Goal: Task Accomplishment & Management: Manage account settings

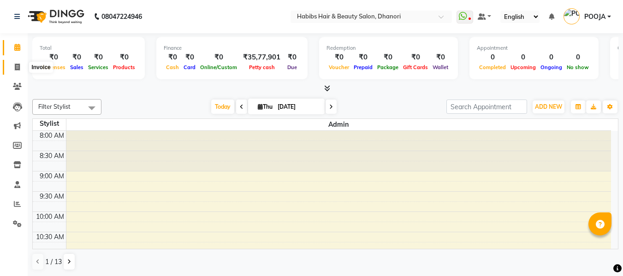
click at [23, 70] on span at bounding box center [17, 67] width 16 height 11
select select "4967"
select select "service"
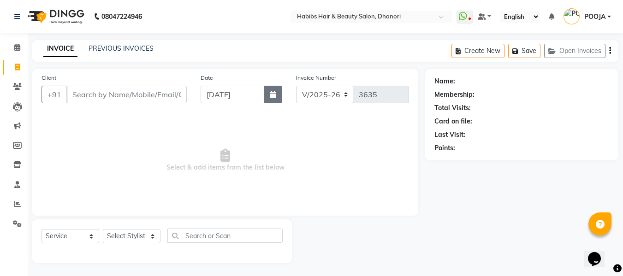
click at [268, 99] on button "button" at bounding box center [273, 95] width 18 height 18
select select "9"
select select "2025"
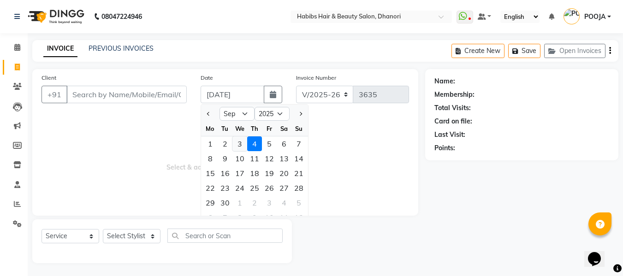
click at [239, 142] on div "3" at bounding box center [239, 144] width 15 height 15
type input "[DATE]"
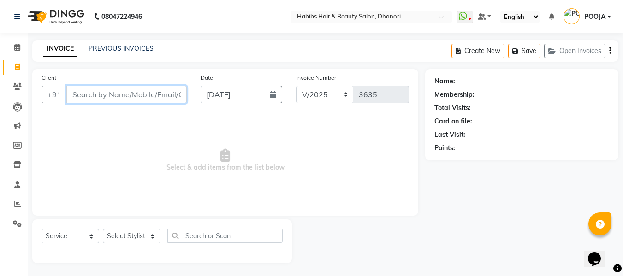
click at [96, 97] on input "Client" at bounding box center [126, 95] width 120 height 18
click at [165, 101] on input "Client" at bounding box center [126, 95] width 120 height 18
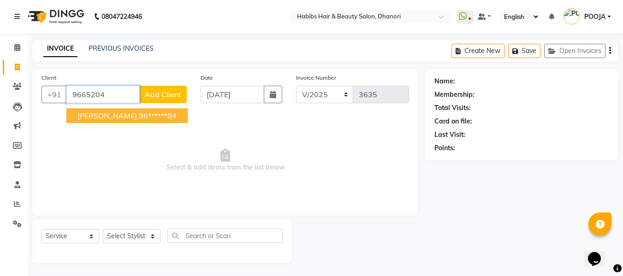
click at [125, 110] on button "[PERSON_NAME] 96******84" at bounding box center [126, 115] width 121 height 15
type input "96******84"
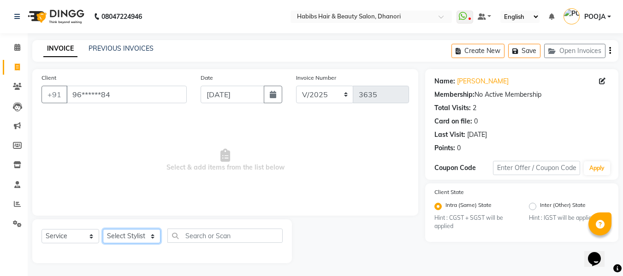
click at [128, 243] on select "Select Stylist Admin [PERSON_NAME] [PERSON_NAME] DIVYA [PERSON_NAME] [PERSON_NA…" at bounding box center [132, 236] width 58 height 14
select select "86440"
click at [103, 229] on select "Select Stylist Admin [PERSON_NAME] [PERSON_NAME] DIVYA [PERSON_NAME] [PERSON_NA…" at bounding box center [132, 236] width 58 height 14
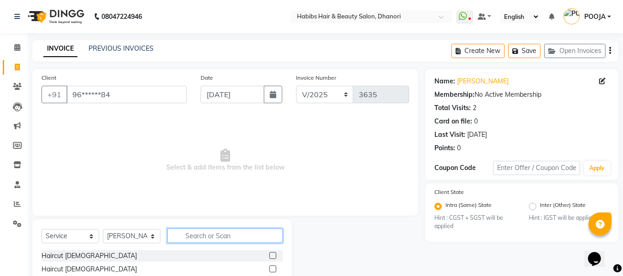
click at [186, 233] on input "text" at bounding box center [224, 236] width 115 height 14
click at [269, 253] on label at bounding box center [272, 255] width 7 height 7
click at [269, 253] on input "checkbox" at bounding box center [272, 256] width 6 height 6
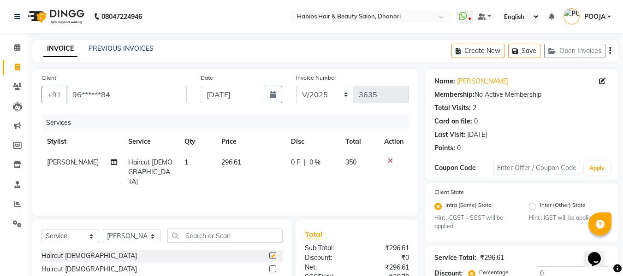
checkbox input "false"
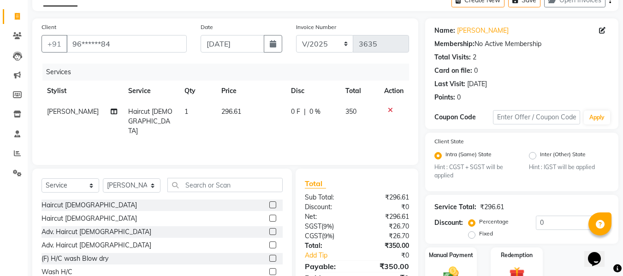
scroll to position [97, 0]
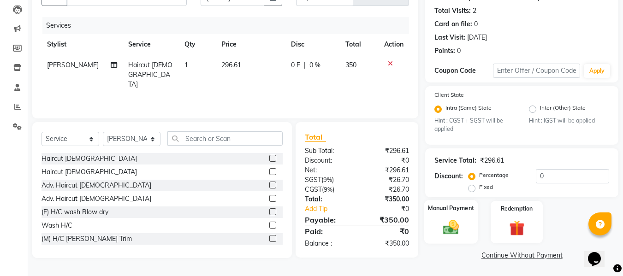
click at [437, 211] on label "Manual Payment" at bounding box center [451, 208] width 46 height 9
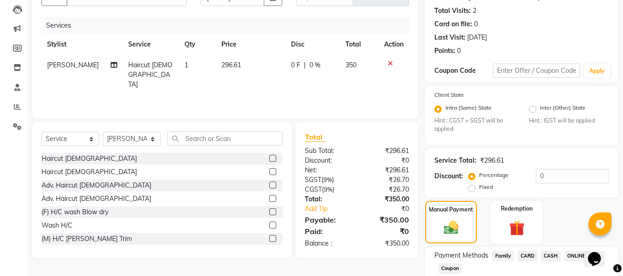
scroll to position [156, 0]
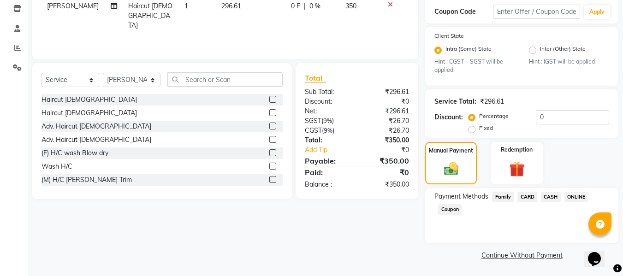
click at [576, 194] on span "ONLINE" at bounding box center [576, 197] width 24 height 11
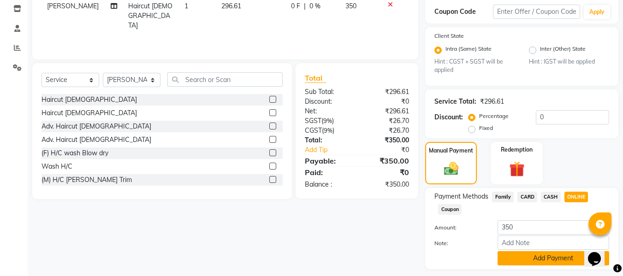
click at [566, 258] on button "Add Payment" at bounding box center [554, 258] width 112 height 14
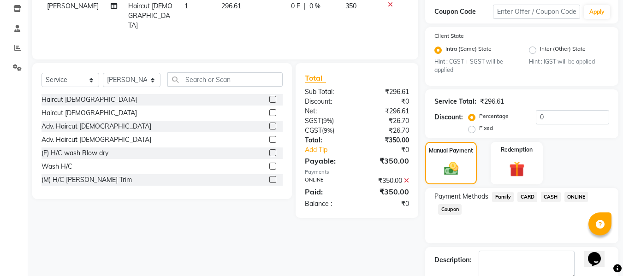
scroll to position [208, 0]
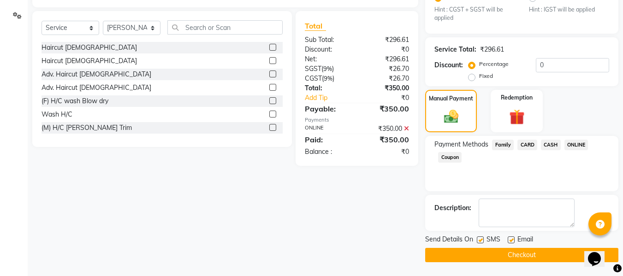
click at [523, 255] on button "Checkout" at bounding box center [521, 255] width 193 height 14
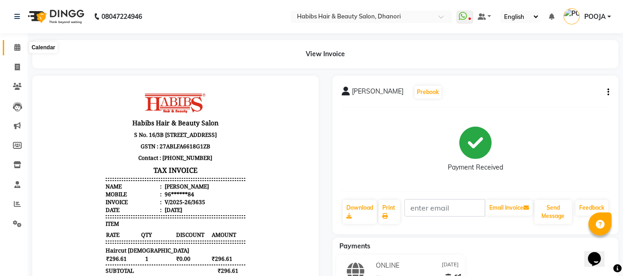
click at [14, 50] on icon at bounding box center [17, 47] width 6 height 7
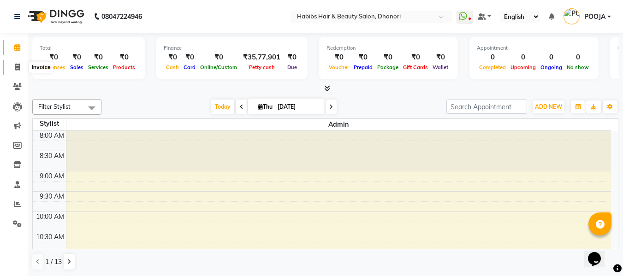
click at [17, 68] on icon at bounding box center [17, 67] width 5 height 7
select select "4967"
select select "service"
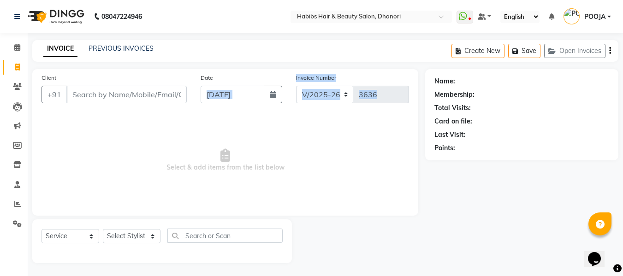
drag, startPoint x: 267, startPoint y: 116, endPoint x: 278, endPoint y: 79, distance: 38.1
click at [278, 79] on div "Client +91 Date [DATE] Invoice Number V/2025 V/[PHONE_NUMBER] Select & add item…" at bounding box center [225, 142] width 386 height 147
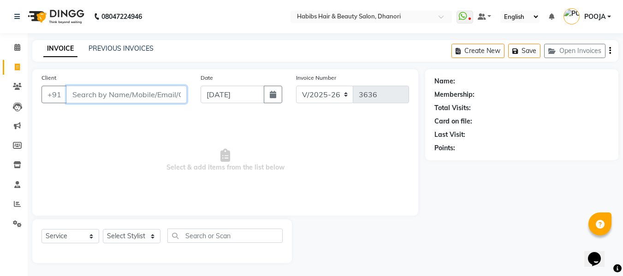
click at [141, 96] on input "Client" at bounding box center [126, 95] width 120 height 18
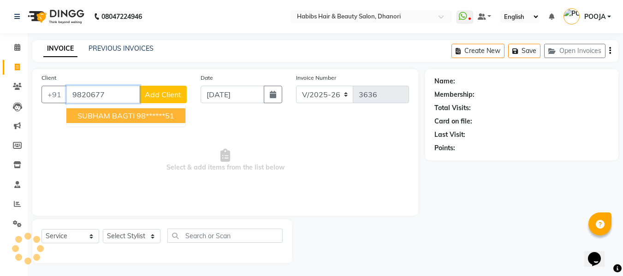
click at [96, 118] on span "SUBHAM BAGTI" at bounding box center [105, 115] width 57 height 9
type input "98******51"
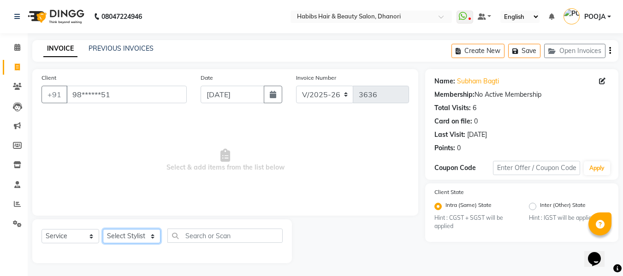
click at [138, 243] on select "Select Stylist Admin [PERSON_NAME] [PERSON_NAME] DIVYA [PERSON_NAME] [PERSON_NA…" at bounding box center [132, 236] width 58 height 14
select select "40478"
click at [103, 229] on select "Select Stylist Admin [PERSON_NAME] [PERSON_NAME] DIVYA [PERSON_NAME] [PERSON_NA…" at bounding box center [132, 236] width 58 height 14
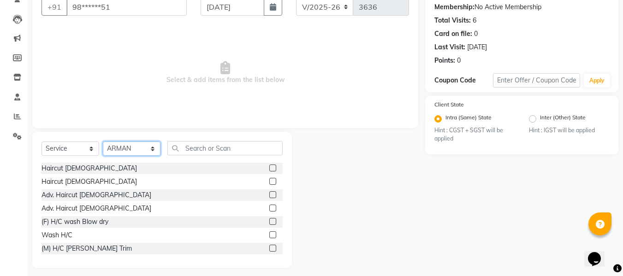
scroll to position [93, 0]
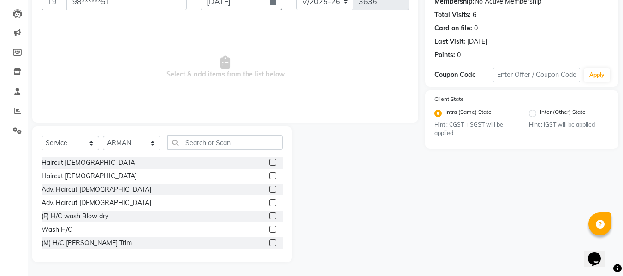
click at [269, 246] on label at bounding box center [272, 242] width 7 height 7
click at [269, 246] on input "checkbox" at bounding box center [272, 243] width 6 height 6
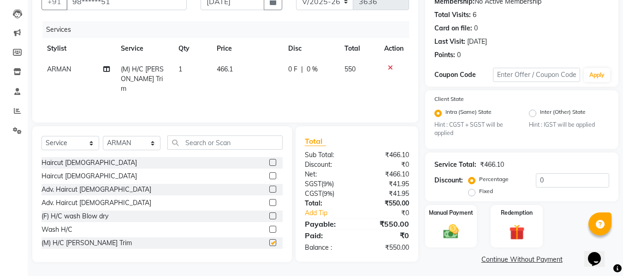
checkbox input "false"
click at [213, 140] on input "text" at bounding box center [224, 143] width 115 height 14
type input "h"
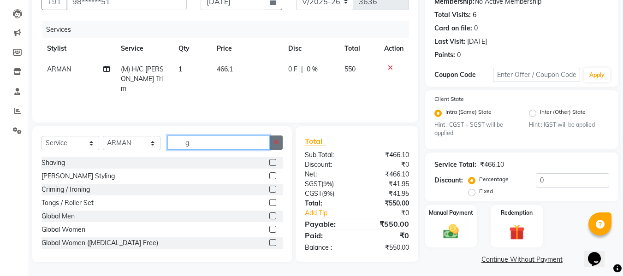
type input "g"
click at [272, 143] on button "button" at bounding box center [275, 143] width 13 height 14
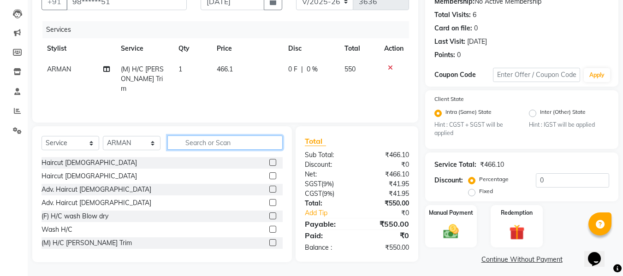
scroll to position [97, 0]
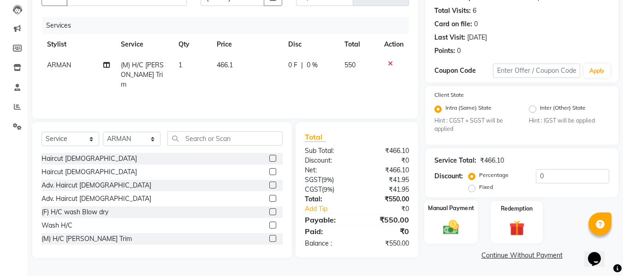
click at [462, 229] on img at bounding box center [451, 228] width 26 height 18
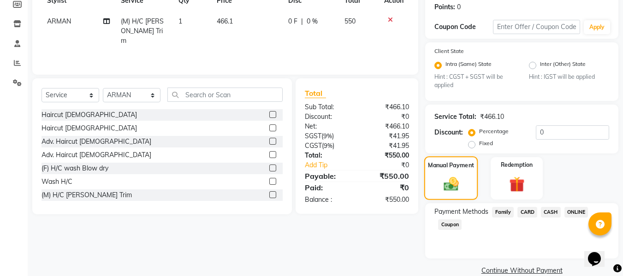
scroll to position [156, 0]
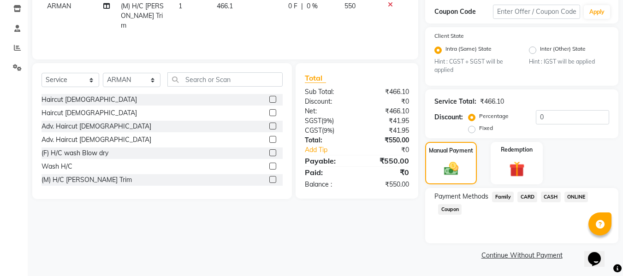
click at [577, 195] on span "ONLINE" at bounding box center [576, 197] width 24 height 11
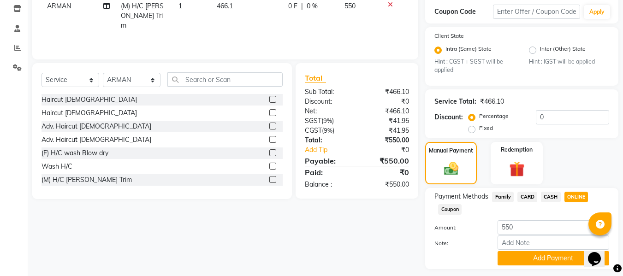
scroll to position [182, 0]
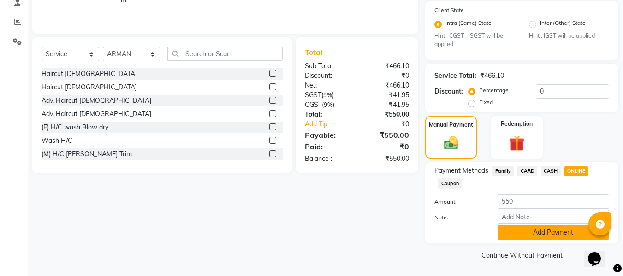
click at [516, 233] on button "Add Payment" at bounding box center [554, 233] width 112 height 14
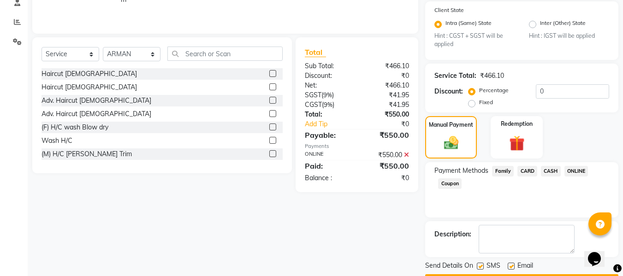
scroll to position [208, 0]
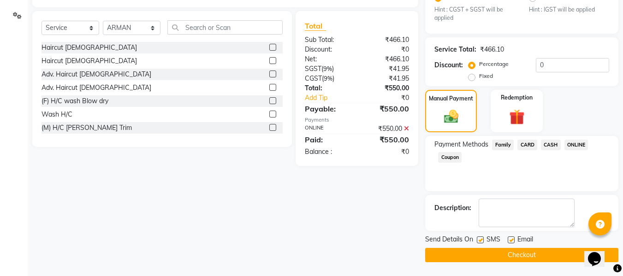
click at [509, 258] on button "Checkout" at bounding box center [521, 255] width 193 height 14
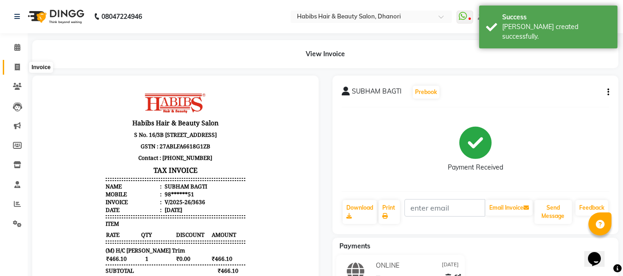
click at [19, 69] on icon at bounding box center [17, 67] width 5 height 7
select select "4967"
select select "service"
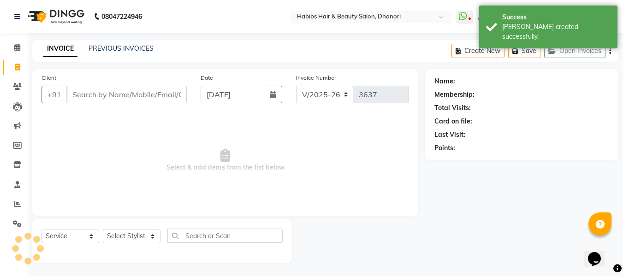
scroll to position [1, 0]
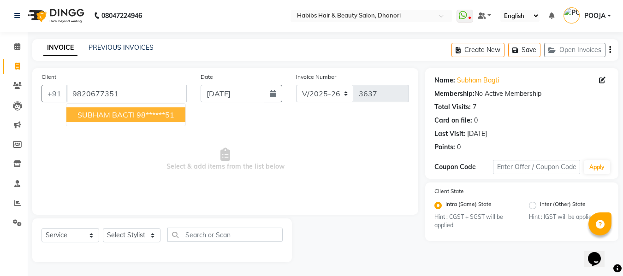
click at [89, 120] on button "SUBHAM BAGTI 98******51" at bounding box center [125, 114] width 119 height 15
type input "98******51"
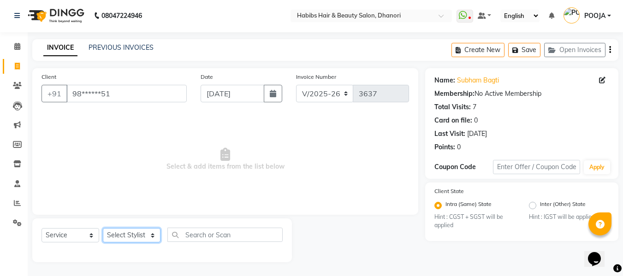
click at [110, 231] on select "Select Stylist Admin [PERSON_NAME] [PERSON_NAME] DIVYA [PERSON_NAME] [PERSON_NA…" at bounding box center [132, 235] width 58 height 14
select select "41588"
click at [103, 228] on select "Select Stylist Admin [PERSON_NAME] [PERSON_NAME] DIVYA [PERSON_NAME] [PERSON_NA…" at bounding box center [132, 235] width 58 height 14
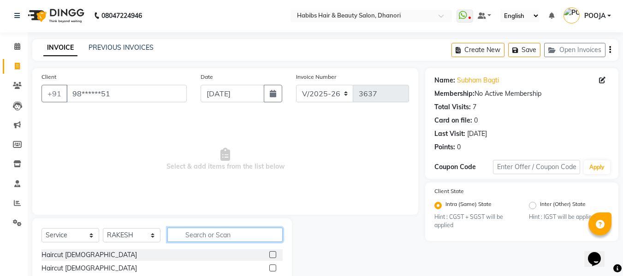
click at [190, 231] on input "text" at bounding box center [224, 235] width 115 height 14
click at [269, 268] on label at bounding box center [272, 268] width 7 height 7
click at [269, 268] on input "checkbox" at bounding box center [272, 269] width 6 height 6
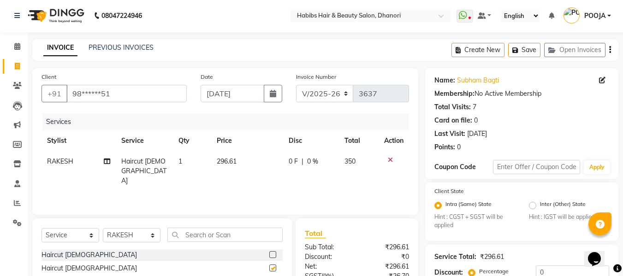
checkbox input "false"
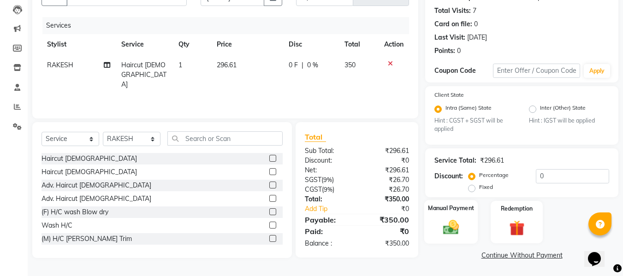
click at [452, 226] on img at bounding box center [451, 228] width 26 height 18
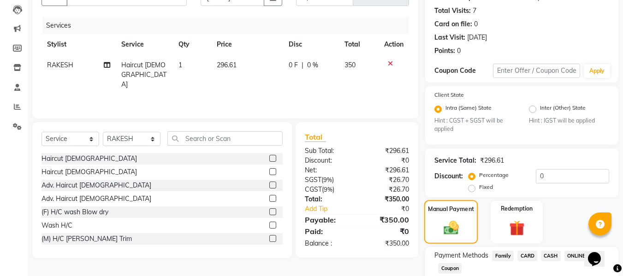
scroll to position [156, 0]
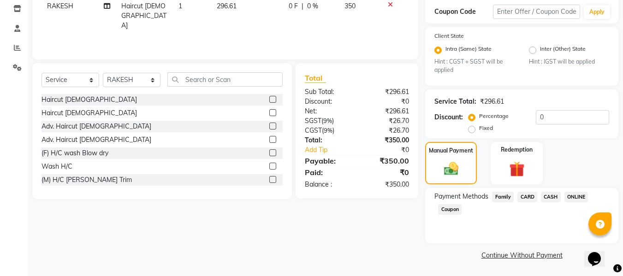
click at [576, 196] on span "ONLINE" at bounding box center [576, 197] width 24 height 11
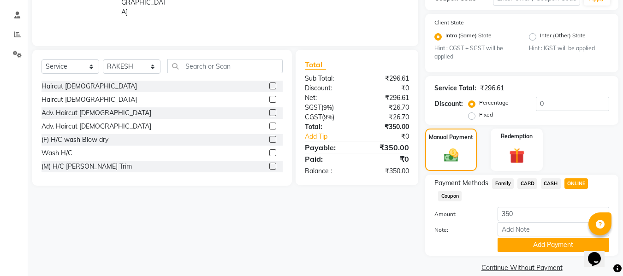
scroll to position [182, 0]
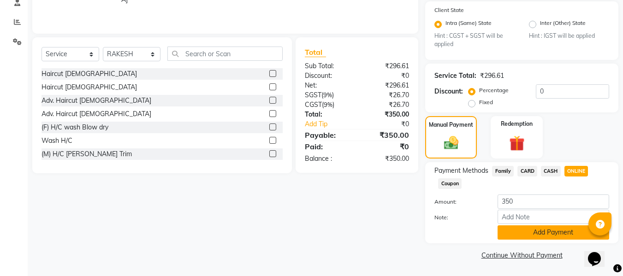
click at [564, 231] on button "Add Payment" at bounding box center [554, 233] width 112 height 14
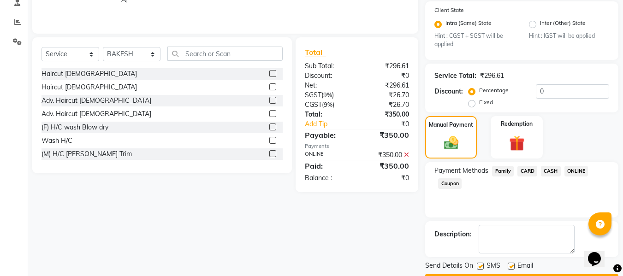
scroll to position [208, 0]
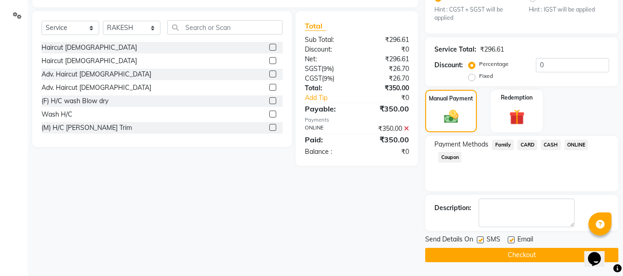
click at [565, 254] on button "Checkout" at bounding box center [521, 255] width 193 height 14
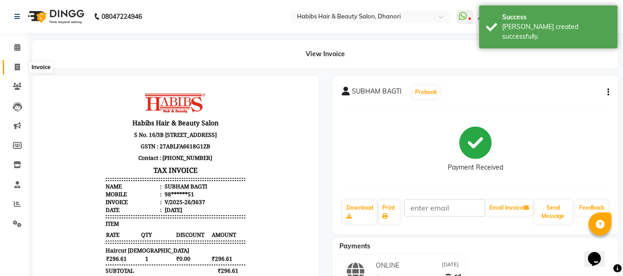
click at [15, 65] on icon at bounding box center [17, 67] width 5 height 7
select select "4967"
select select "service"
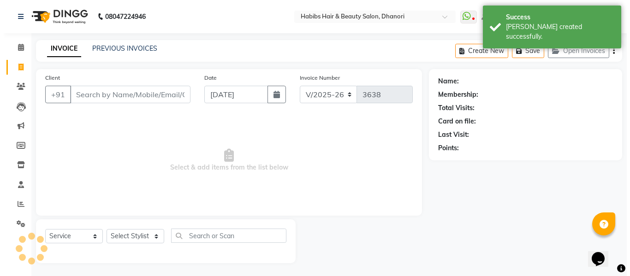
scroll to position [1, 0]
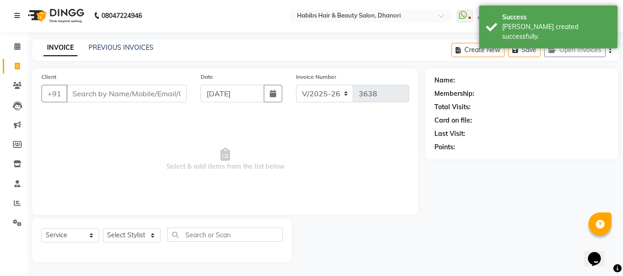
click at [102, 95] on input "Client" at bounding box center [126, 94] width 120 height 18
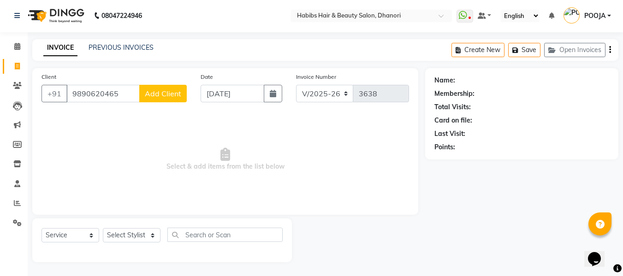
type input "9890620465"
click at [168, 96] on span "Add Client" at bounding box center [163, 93] width 36 height 9
select select "22"
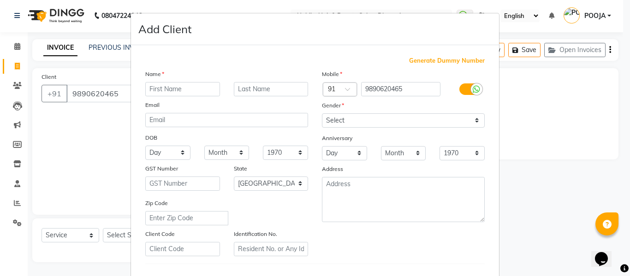
click at [164, 94] on input "text" at bounding box center [182, 89] width 75 height 14
type input "[PERSON_NAME]"
click at [326, 123] on select "Select [DEMOGRAPHIC_DATA] [DEMOGRAPHIC_DATA] Other Prefer Not To Say" at bounding box center [403, 120] width 163 height 14
select select "[DEMOGRAPHIC_DATA]"
click at [322, 113] on select "Select [DEMOGRAPHIC_DATA] [DEMOGRAPHIC_DATA] Other Prefer Not To Say" at bounding box center [403, 120] width 163 height 14
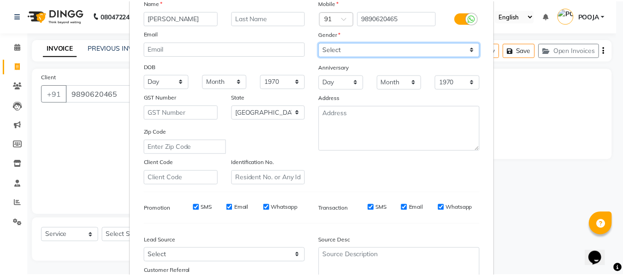
scroll to position [149, 0]
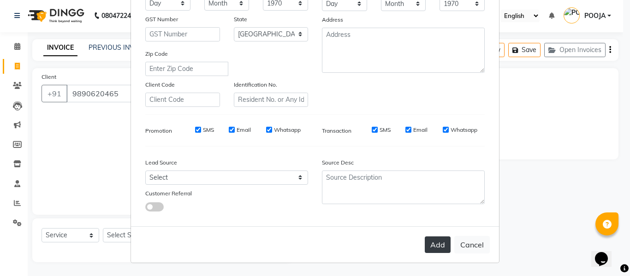
click at [425, 244] on button "Add" at bounding box center [438, 245] width 26 height 17
type input "98******65"
select select
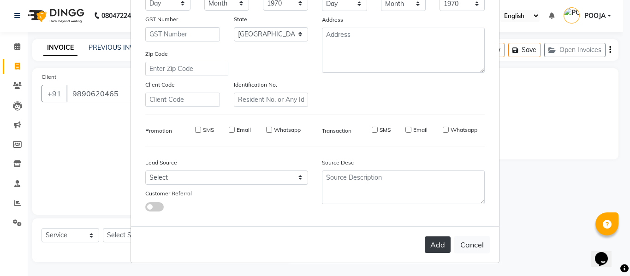
select select "null"
select select
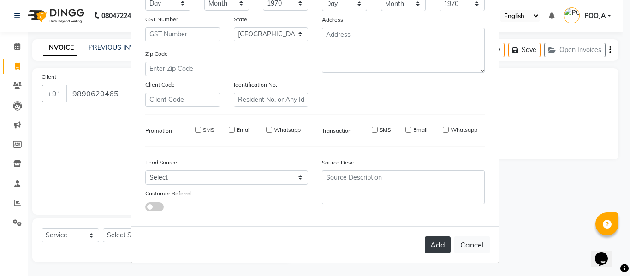
checkbox input "false"
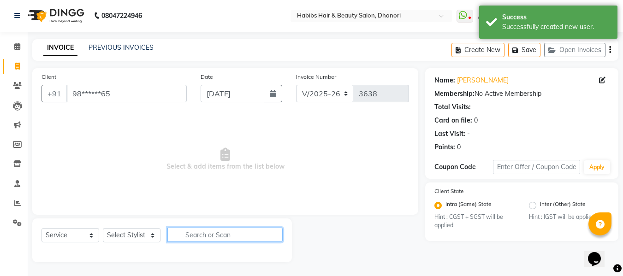
click at [217, 236] on input "text" at bounding box center [224, 235] width 115 height 14
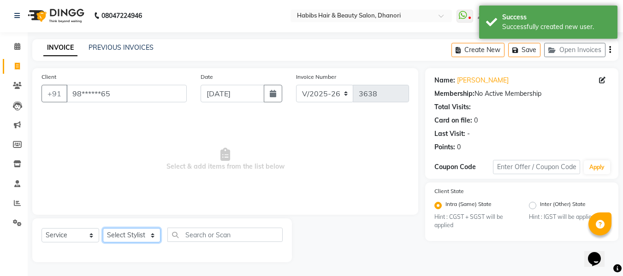
click at [144, 236] on select "Select Stylist Admin [PERSON_NAME] [PERSON_NAME] DIVYA [PERSON_NAME] [PERSON_NA…" at bounding box center [132, 235] width 58 height 14
select select "70341"
click at [103, 228] on select "Select Stylist Admin [PERSON_NAME] [PERSON_NAME] DIVYA [PERSON_NAME] [PERSON_NA…" at bounding box center [132, 235] width 58 height 14
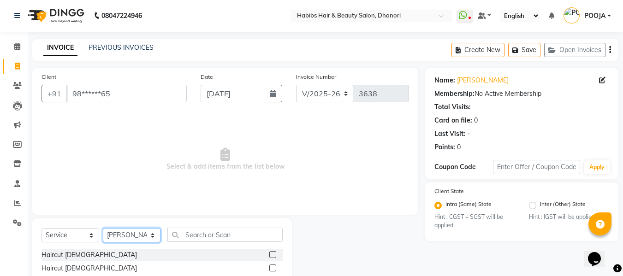
click at [106, 234] on select "Select Stylist Admin [PERSON_NAME] [PERSON_NAME] DIVYA [PERSON_NAME] [PERSON_NA…" at bounding box center [132, 235] width 58 height 14
click at [103, 228] on select "Select Stylist Admin [PERSON_NAME] [PERSON_NAME] DIVYA [PERSON_NAME] [PERSON_NA…" at bounding box center [132, 235] width 58 height 14
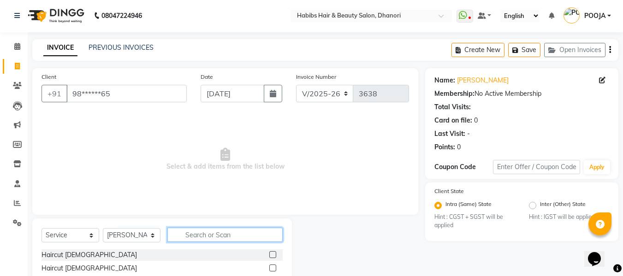
click at [211, 237] on input "text" at bounding box center [224, 235] width 115 height 14
type input "h"
click at [269, 251] on label at bounding box center [272, 254] width 7 height 7
click at [269, 252] on input "checkbox" at bounding box center [272, 255] width 6 height 6
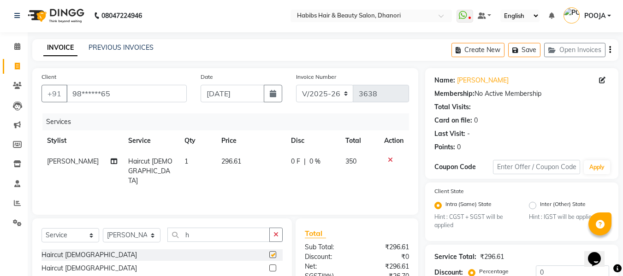
checkbox input "false"
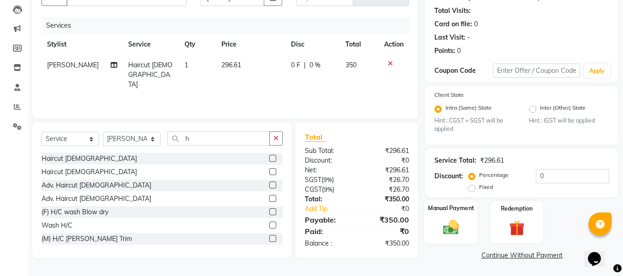
click at [429, 231] on div "Manual Payment" at bounding box center [451, 222] width 54 height 44
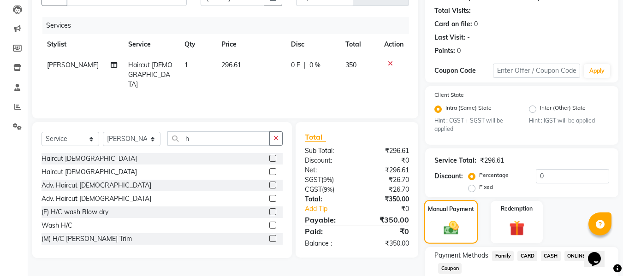
scroll to position [156, 0]
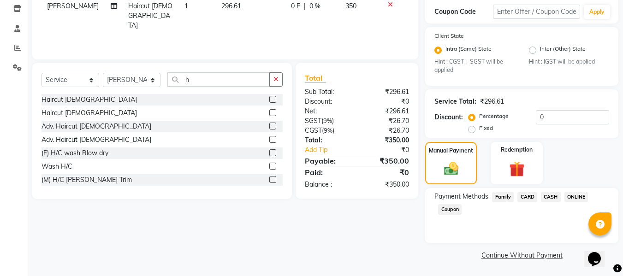
click at [572, 196] on span "ONLINE" at bounding box center [576, 197] width 24 height 11
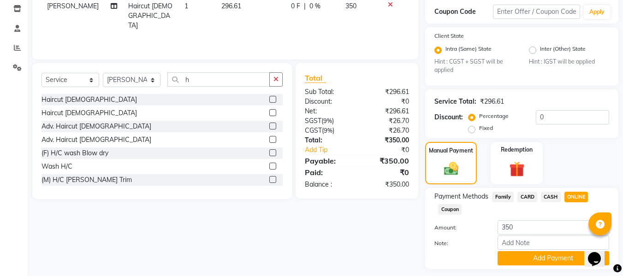
scroll to position [182, 0]
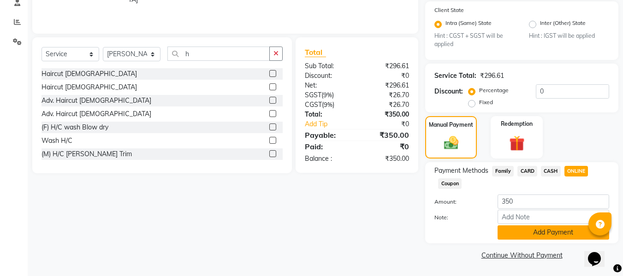
click at [567, 232] on button "Add Payment" at bounding box center [554, 233] width 112 height 14
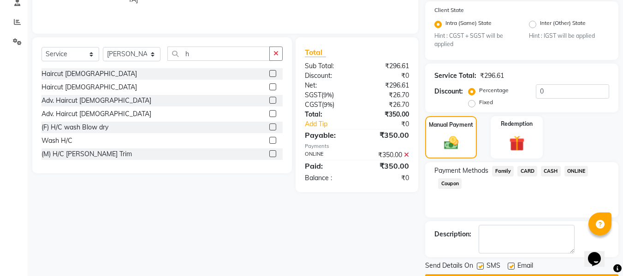
scroll to position [208, 0]
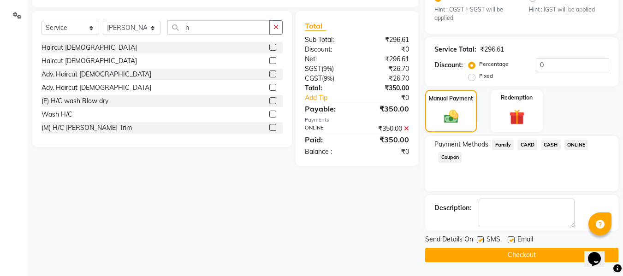
click at [541, 260] on button "Checkout" at bounding box center [521, 255] width 193 height 14
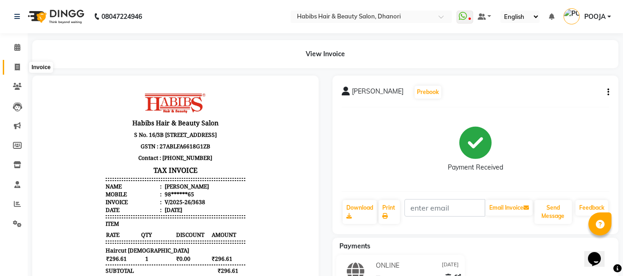
click at [12, 64] on span at bounding box center [17, 67] width 16 height 11
select select "service"
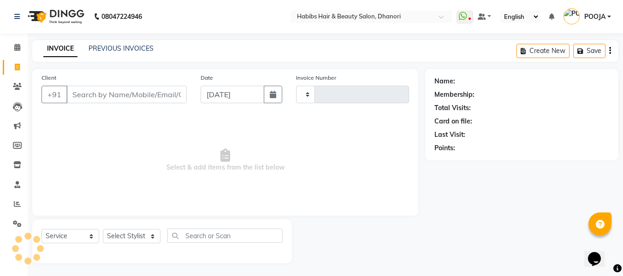
type input "3639"
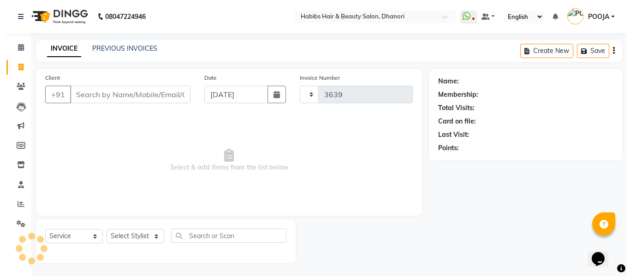
scroll to position [1, 0]
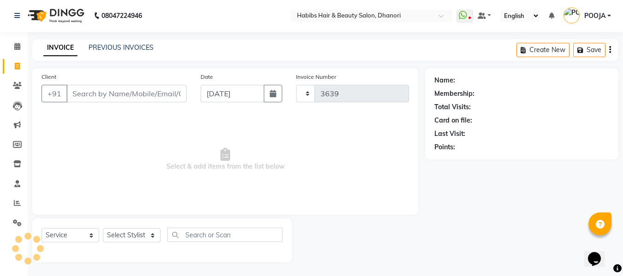
select select "4967"
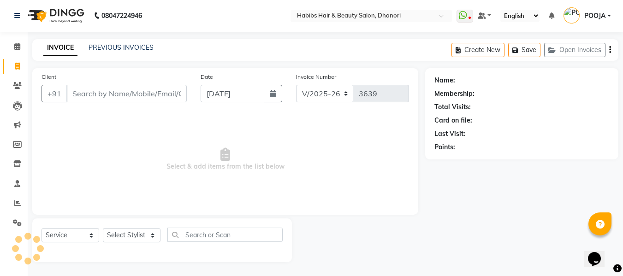
click at [113, 90] on input "Client" at bounding box center [126, 94] width 120 height 18
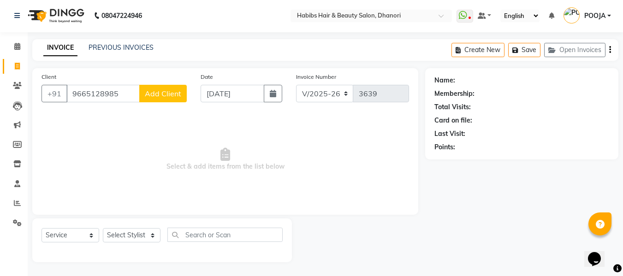
type input "9665128985"
click at [162, 88] on button "Add Client" at bounding box center [162, 94] width 47 height 18
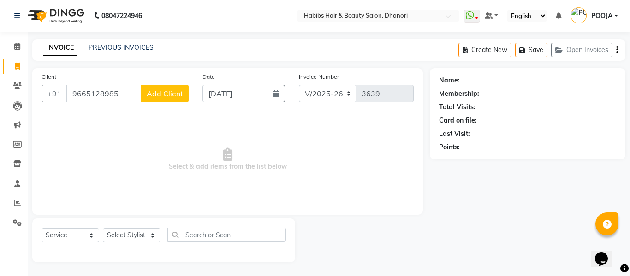
select select "22"
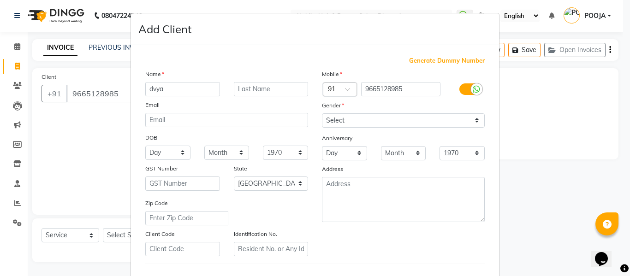
type input "dvya"
click at [339, 123] on select "Select [DEMOGRAPHIC_DATA] [DEMOGRAPHIC_DATA] Other Prefer Not To Say" at bounding box center [403, 120] width 163 height 14
select select "[DEMOGRAPHIC_DATA]"
click at [322, 113] on select "Select [DEMOGRAPHIC_DATA] [DEMOGRAPHIC_DATA] Other Prefer Not To Say" at bounding box center [403, 120] width 163 height 14
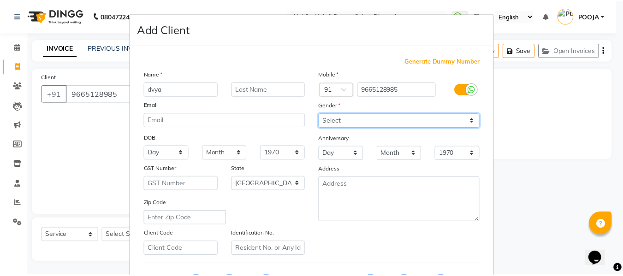
scroll to position [149, 0]
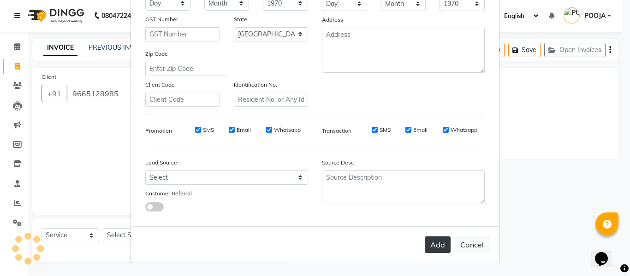
click at [429, 245] on button "Add" at bounding box center [438, 245] width 26 height 17
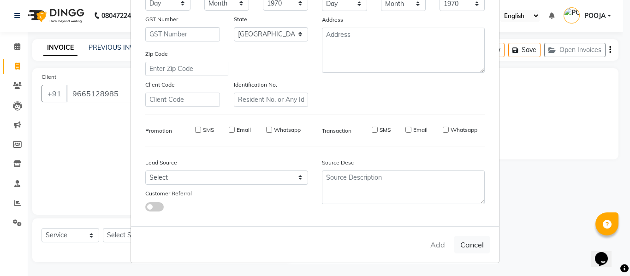
type input "96******85"
select select
select select "null"
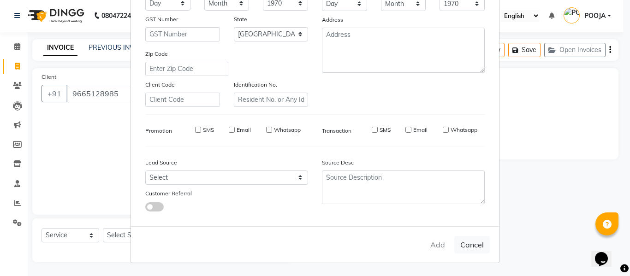
select select
checkbox input "false"
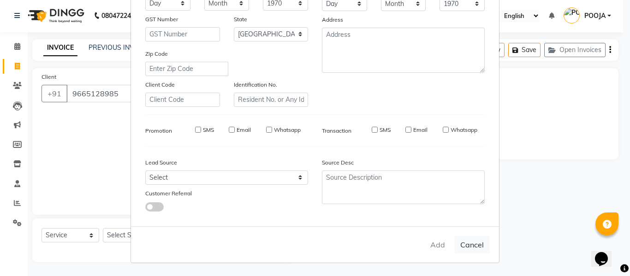
checkbox input "false"
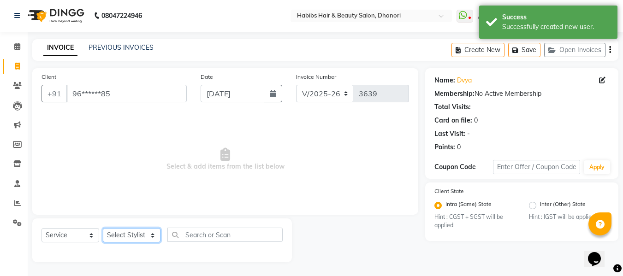
click at [138, 237] on select "Select Stylist Admin [PERSON_NAME] [PERSON_NAME] DIVYA [PERSON_NAME] [PERSON_NA…" at bounding box center [132, 235] width 58 height 14
select select "39984"
click at [103, 228] on select "Select Stylist Admin [PERSON_NAME] [PERSON_NAME] DIVYA [PERSON_NAME] [PERSON_NA…" at bounding box center [132, 235] width 58 height 14
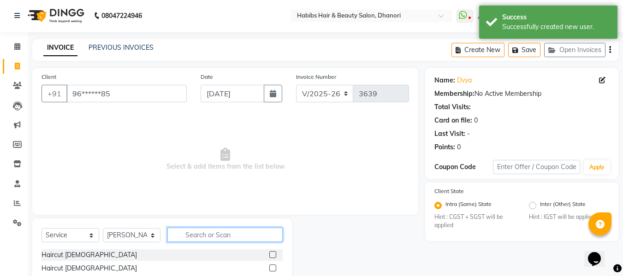
click at [199, 235] on input "text" at bounding box center [224, 235] width 115 height 14
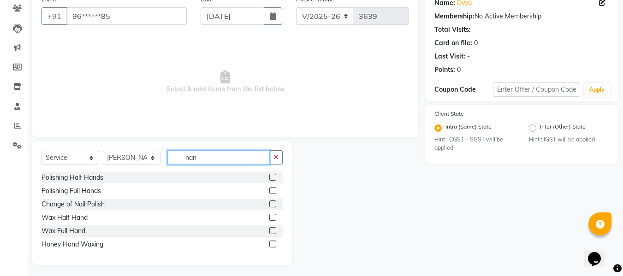
scroll to position [81, 0]
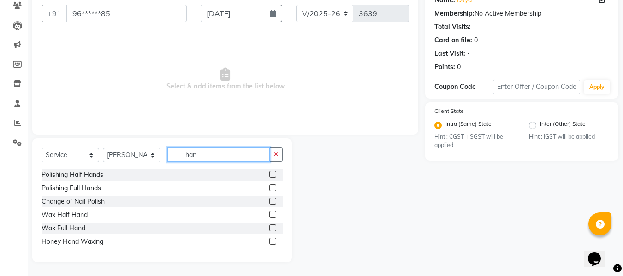
type input "han"
click at [273, 229] on label at bounding box center [272, 228] width 7 height 7
click at [273, 229] on input "checkbox" at bounding box center [272, 229] width 6 height 6
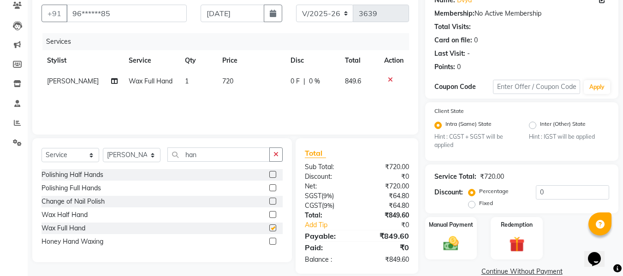
checkbox input "false"
click at [235, 81] on td "720" at bounding box center [251, 81] width 68 height 21
select select "39984"
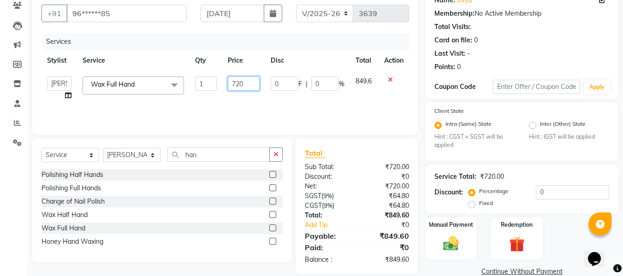
click at [249, 80] on input "720" at bounding box center [244, 84] width 32 height 14
type input "7"
type input "600"
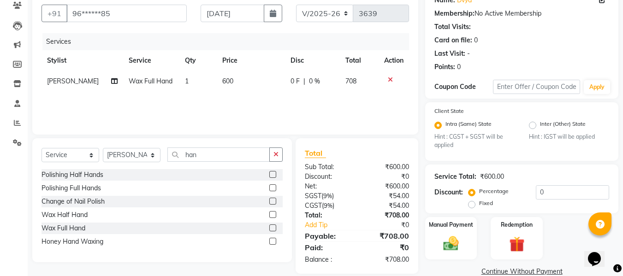
click at [249, 98] on div "Services Stylist Service Qty Price Disc Total Action [PERSON_NAME] Wax Full Han…" at bounding box center [226, 79] width 368 height 92
click at [232, 78] on td "600" at bounding box center [251, 81] width 68 height 21
select select "39984"
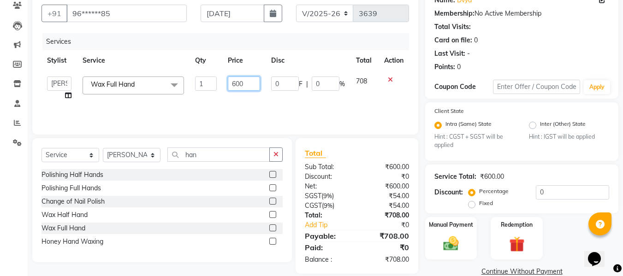
click at [245, 85] on input "600" at bounding box center [244, 84] width 32 height 14
type input "602"
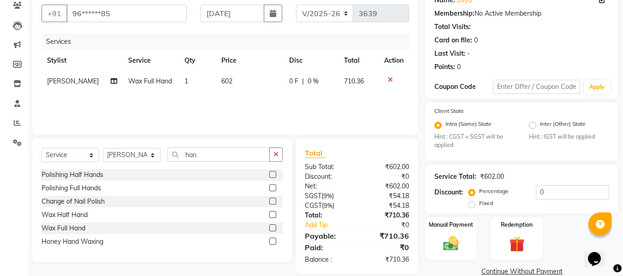
click at [264, 99] on div "Services Stylist Service Qty Price Disc Total Action [PERSON_NAME] Wax Full Han…" at bounding box center [226, 79] width 368 height 92
click at [229, 83] on td "602" at bounding box center [250, 81] width 68 height 21
select select "39984"
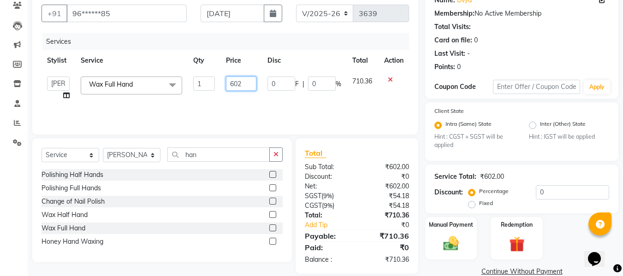
click at [242, 83] on input "602" at bounding box center [241, 84] width 30 height 14
type input "603"
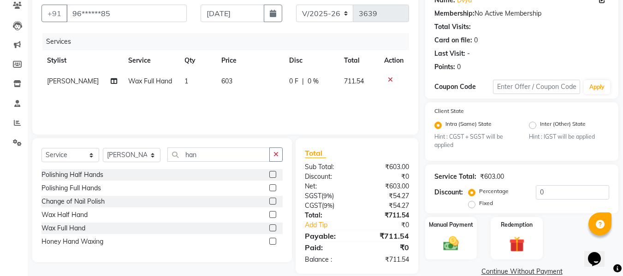
click at [243, 96] on div "Services Stylist Service Qty Price Disc Total Action [PERSON_NAME] Wax Full Han…" at bounding box center [226, 79] width 368 height 92
click at [233, 82] on td "603" at bounding box center [250, 81] width 68 height 21
select select "39984"
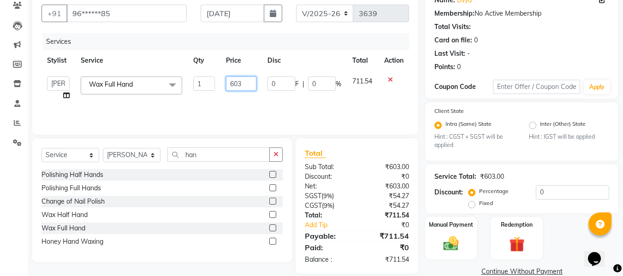
click at [244, 89] on input "603" at bounding box center [241, 84] width 30 height 14
type input "610"
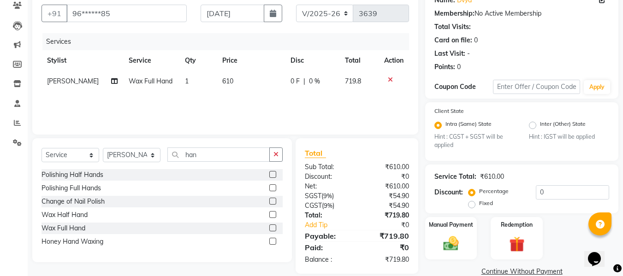
click at [246, 95] on div "Services Stylist Service Qty Price Disc Total Action [PERSON_NAME] Wax Full Han…" at bounding box center [226, 79] width 368 height 92
click at [233, 82] on td "610" at bounding box center [251, 81] width 68 height 21
select select "39984"
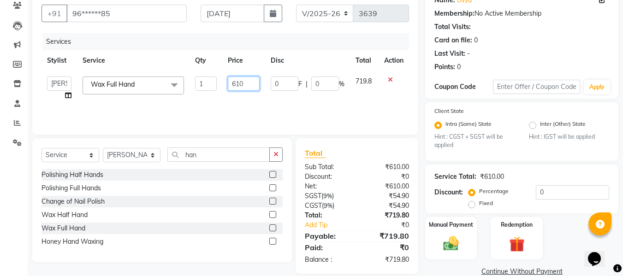
click at [245, 83] on input "610" at bounding box center [244, 84] width 32 height 14
type input "611"
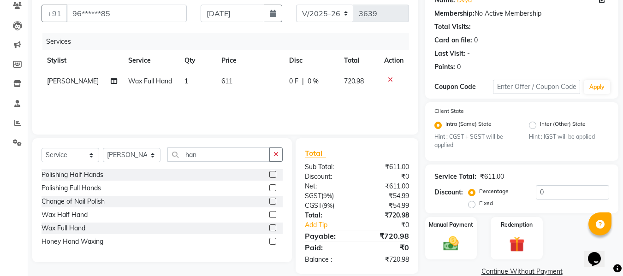
click at [249, 96] on div "Services Stylist Service Qty Price Disc Total Action [PERSON_NAME] Wax Full Han…" at bounding box center [226, 79] width 368 height 92
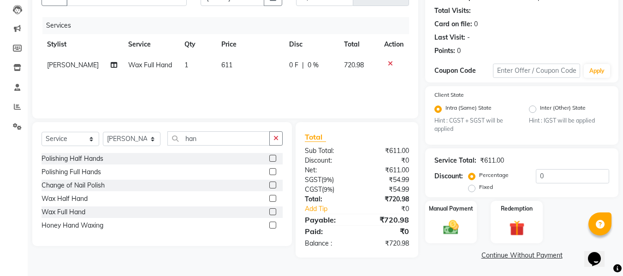
click at [228, 65] on td "611" at bounding box center [250, 65] width 68 height 21
select select "39984"
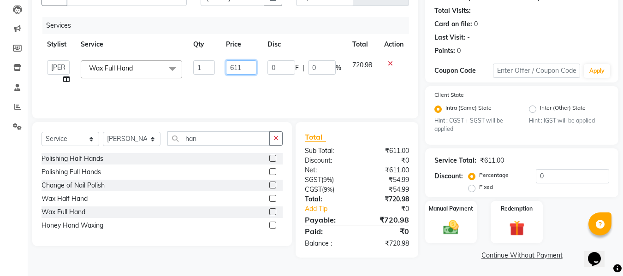
click at [246, 67] on input "611" at bounding box center [241, 67] width 30 height 14
type input "610"
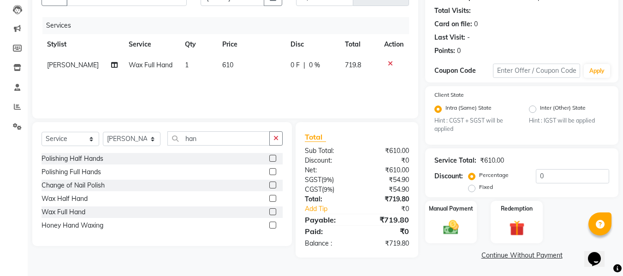
click at [251, 79] on div "Services Stylist Service Qty Price Disc Total Action [PERSON_NAME] Wax Full Han…" at bounding box center [226, 63] width 368 height 92
click at [230, 62] on td "610" at bounding box center [251, 65] width 68 height 21
select select "39984"
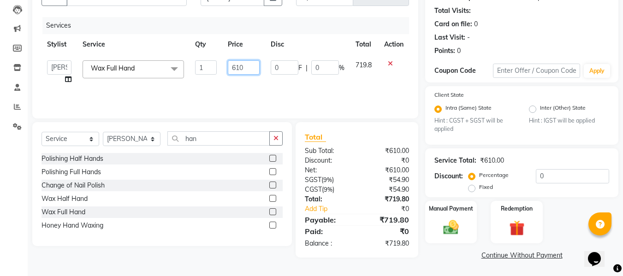
click at [243, 69] on input "610" at bounding box center [244, 67] width 32 height 14
type input "611"
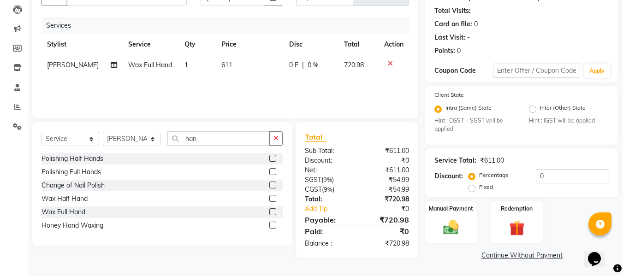
click at [247, 80] on div "Services Stylist Service Qty Price Disc Total Action [PERSON_NAME] Wax Full Han…" at bounding box center [226, 63] width 368 height 92
click at [273, 136] on icon "button" at bounding box center [275, 138] width 5 height 6
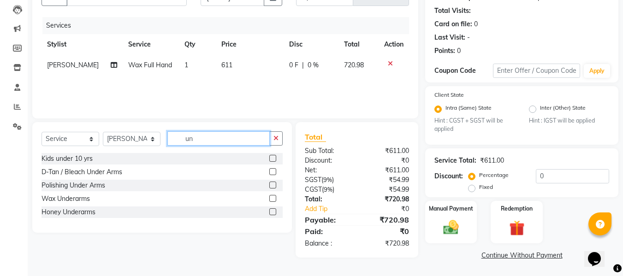
type input "un"
click at [273, 196] on label at bounding box center [272, 198] width 7 height 7
click at [273, 196] on input "checkbox" at bounding box center [272, 199] width 6 height 6
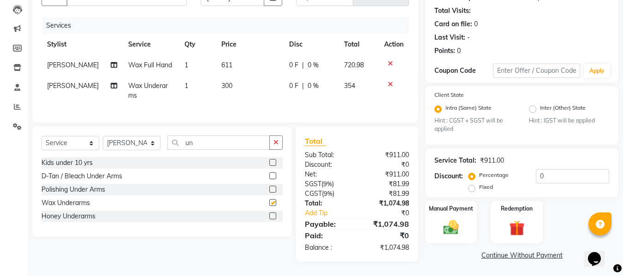
checkbox input "false"
click at [227, 82] on td "300" at bounding box center [250, 91] width 68 height 30
select select "39984"
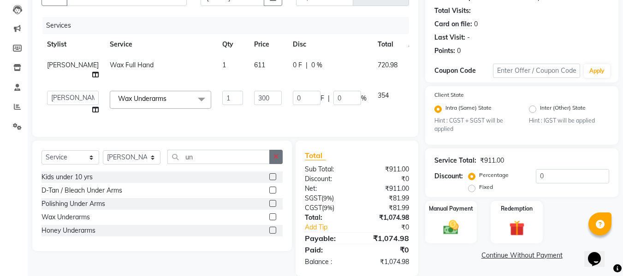
click at [278, 160] on icon "button" at bounding box center [275, 157] width 5 height 6
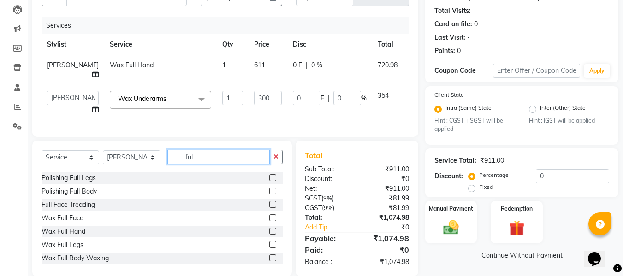
scroll to position [143, 0]
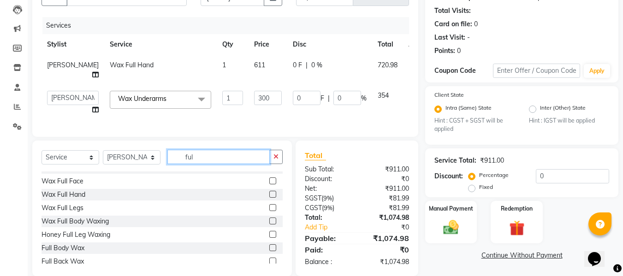
type input "ful"
click at [269, 211] on label at bounding box center [272, 207] width 7 height 7
click at [269, 211] on input "checkbox" at bounding box center [272, 208] width 6 height 6
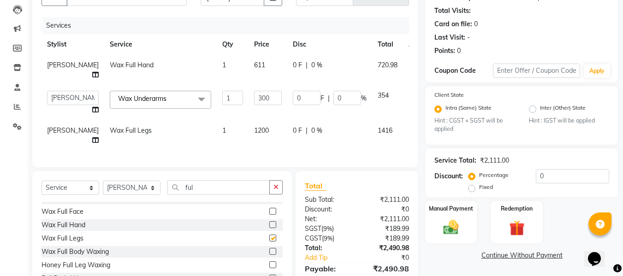
checkbox input "false"
click at [254, 128] on span "1200" at bounding box center [261, 130] width 15 height 8
select select "39984"
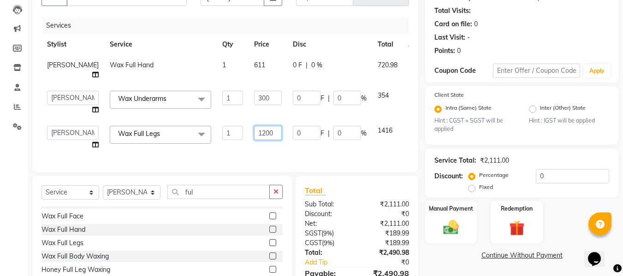
click at [254, 136] on input "1200" at bounding box center [268, 133] width 28 height 14
type input "1000"
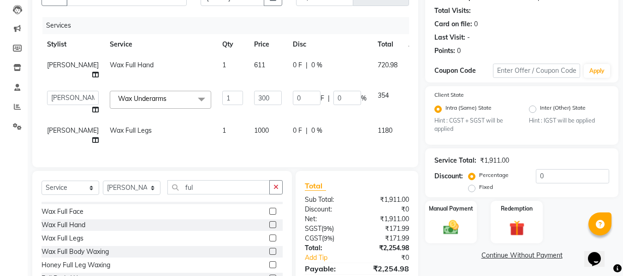
click at [246, 155] on div "Services Stylist Service Qty Price Disc Total Action [PERSON_NAME] Wax Full Han…" at bounding box center [226, 87] width 368 height 141
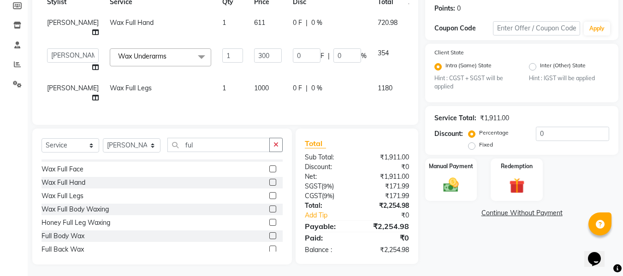
scroll to position [149, 0]
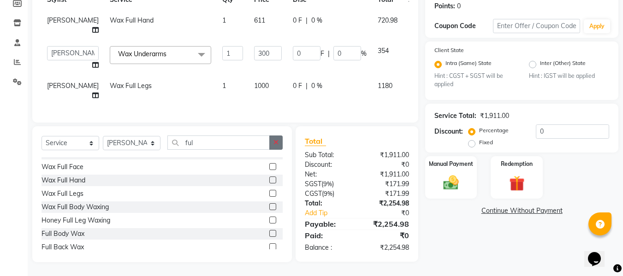
click at [276, 144] on icon "button" at bounding box center [275, 142] width 5 height 6
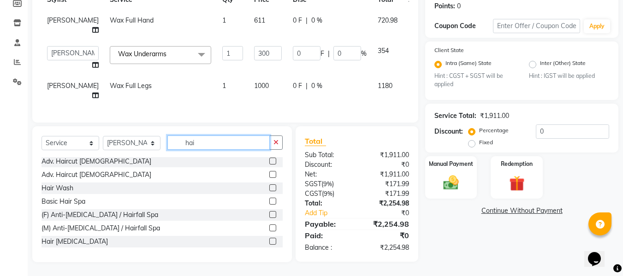
scroll to position [0, 0]
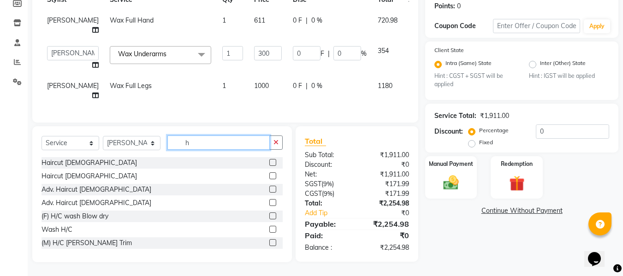
type input "h"
click at [269, 243] on label at bounding box center [272, 242] width 7 height 7
click at [269, 243] on input "checkbox" at bounding box center [272, 243] width 6 height 6
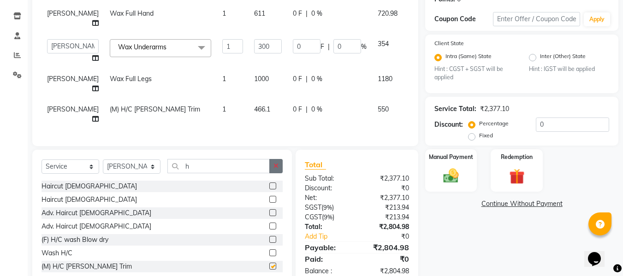
checkbox input "false"
click at [254, 106] on span "466.1" at bounding box center [262, 109] width 16 height 8
select select "39984"
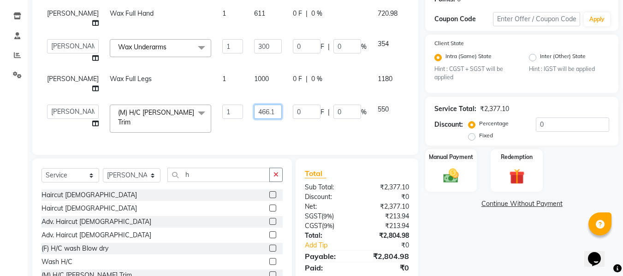
click at [254, 113] on input "466.1" at bounding box center [268, 112] width 28 height 14
type input "4"
type input "382"
click at [287, 128] on td "0 F | 0 %" at bounding box center [329, 118] width 85 height 39
select select "39984"
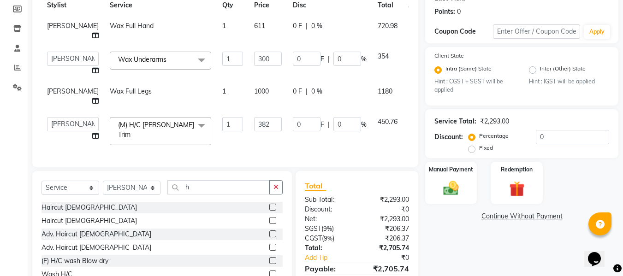
scroll to position [131, 0]
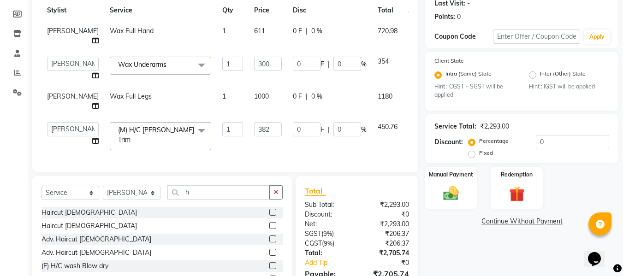
click at [254, 30] on span "611" at bounding box center [259, 31] width 11 height 8
select select "39984"
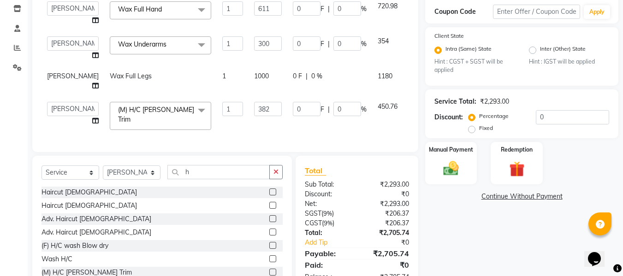
scroll to position [156, 0]
click at [56, 105] on select "Admin [PERSON_NAME] DIVYA [PERSON_NAME] [PERSON_NAME] POOJA [PERSON_NAME] [PERS…" at bounding box center [73, 109] width 52 height 14
select select "86440"
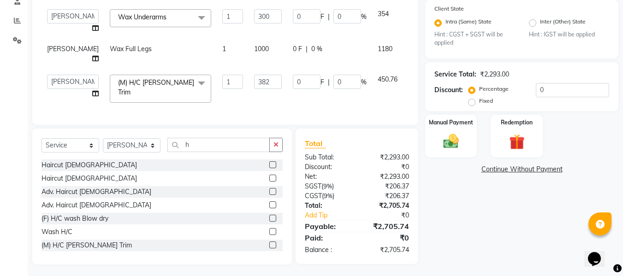
scroll to position [189, 0]
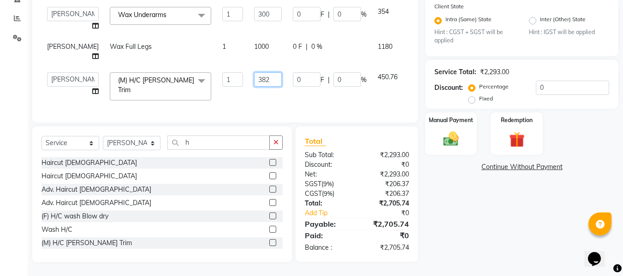
click at [254, 77] on input "382" at bounding box center [268, 79] width 28 height 14
type input "380"
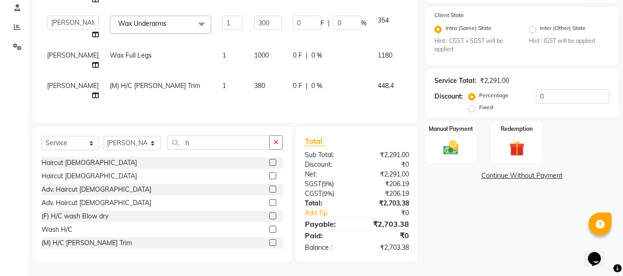
click at [249, 87] on td "380" at bounding box center [268, 91] width 39 height 30
select select "86440"
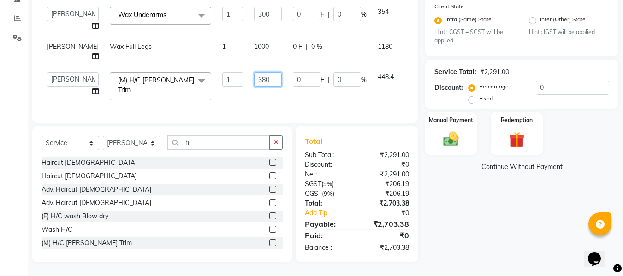
click at [254, 78] on input "380" at bounding box center [268, 79] width 28 height 14
click at [254, 74] on input "380" at bounding box center [268, 79] width 28 height 14
type input "382"
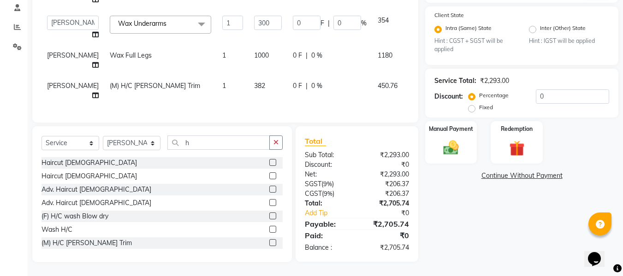
click at [256, 45] on td "1000" at bounding box center [268, 60] width 39 height 30
select select "39984"
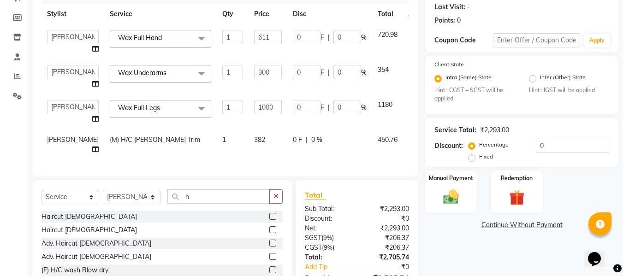
scroll to position [109, 0]
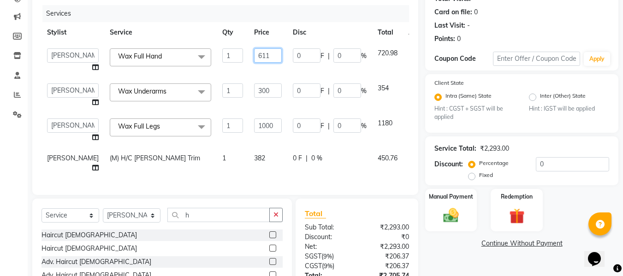
click at [254, 59] on input "611" at bounding box center [268, 55] width 28 height 14
type input "600"
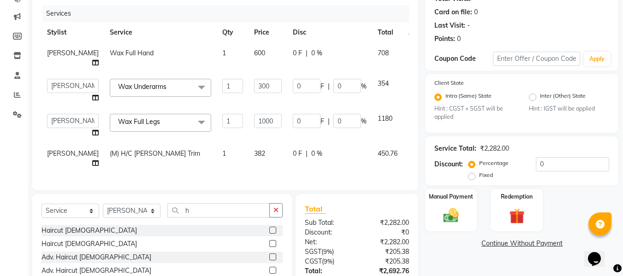
click at [252, 164] on td "382" at bounding box center [268, 158] width 39 height 30
select select "86440"
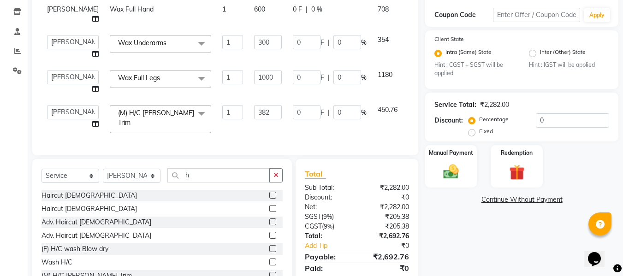
scroll to position [189, 0]
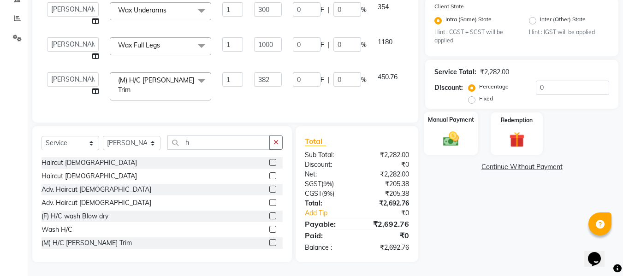
click at [436, 134] on div "Manual Payment" at bounding box center [451, 134] width 54 height 44
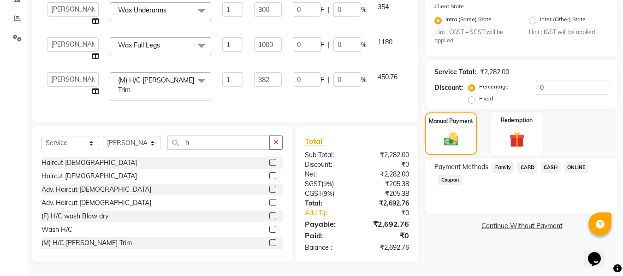
click at [574, 163] on span "ONLINE" at bounding box center [576, 167] width 24 height 11
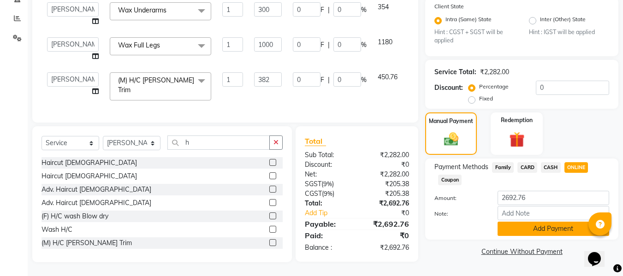
click at [561, 226] on button "Add Payment" at bounding box center [554, 229] width 112 height 14
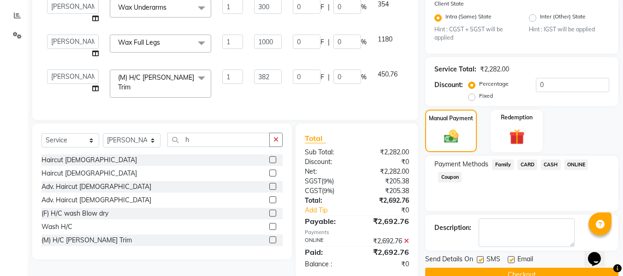
scroll to position [208, 0]
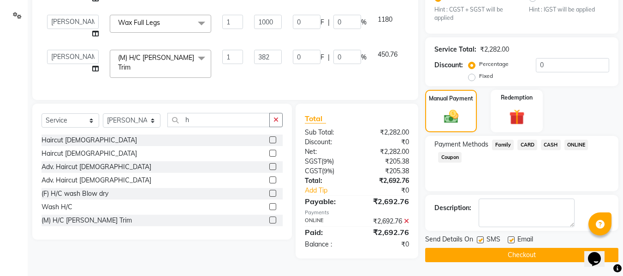
click at [546, 257] on button "Checkout" at bounding box center [521, 255] width 193 height 14
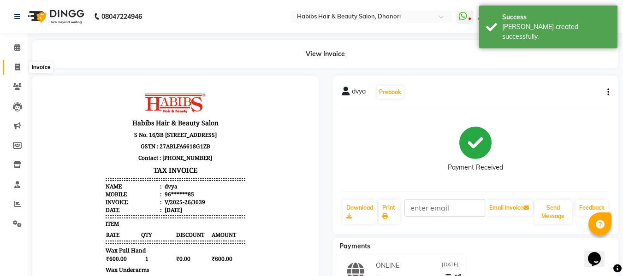
click at [17, 66] on icon at bounding box center [17, 67] width 5 height 7
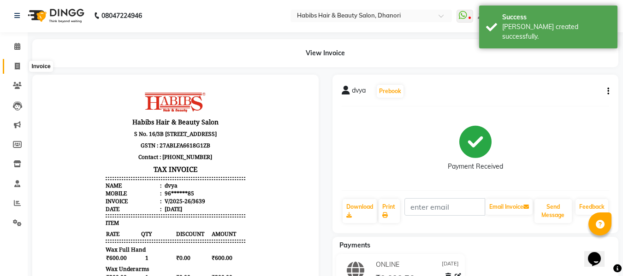
select select "4967"
select select "service"
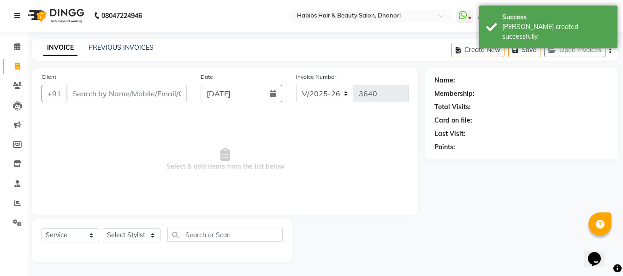
click at [92, 94] on input "Client" at bounding box center [126, 94] width 120 height 18
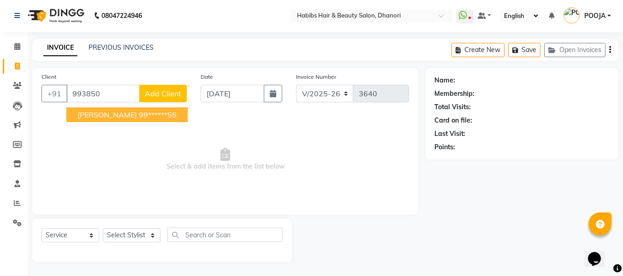
click at [96, 113] on span "[PERSON_NAME]" at bounding box center [106, 114] width 59 height 9
type input "99******55"
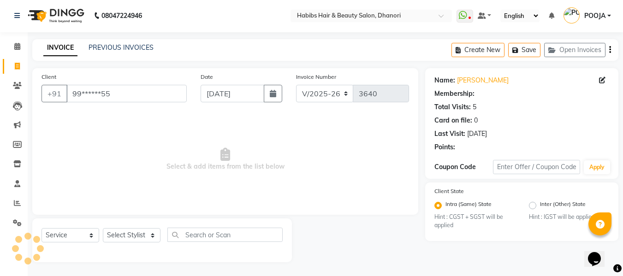
select select "1: Object"
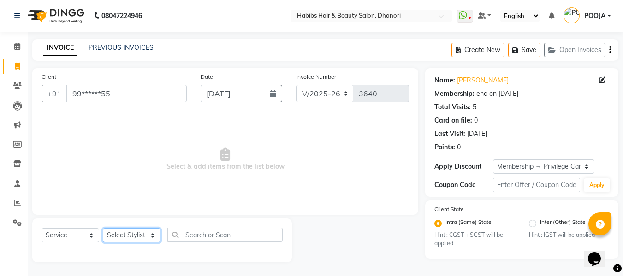
click at [128, 229] on select "Select Stylist Admin [PERSON_NAME] [PERSON_NAME] DIVYA [PERSON_NAME] [PERSON_NA…" at bounding box center [132, 235] width 58 height 14
select select "41588"
click at [103, 228] on select "Select Stylist Admin [PERSON_NAME] [PERSON_NAME] DIVYA [PERSON_NAME] [PERSON_NA…" at bounding box center [132, 235] width 58 height 14
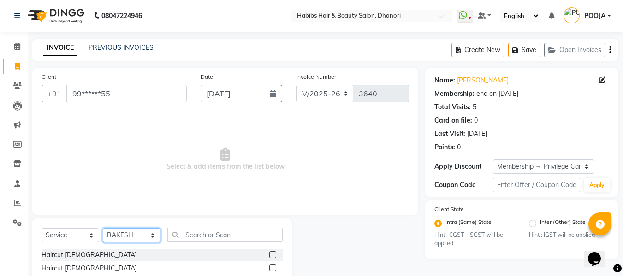
click at [116, 232] on select "Select Stylist Admin [PERSON_NAME] [PERSON_NAME] DIVYA [PERSON_NAME] [PERSON_NA…" at bounding box center [132, 235] width 58 height 14
click at [206, 206] on div "Client +91 99******55 Date [DATE] Invoice Number V/2025 V/[PHONE_NUMBER] Select…" at bounding box center [225, 141] width 386 height 147
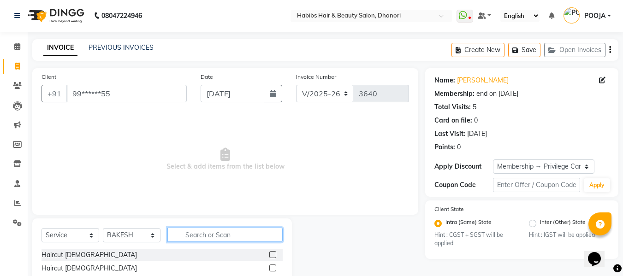
click at [205, 239] on input "text" at bounding box center [224, 235] width 115 height 14
click at [269, 255] on label at bounding box center [272, 254] width 7 height 7
click at [269, 255] on input "checkbox" at bounding box center [272, 255] width 6 height 6
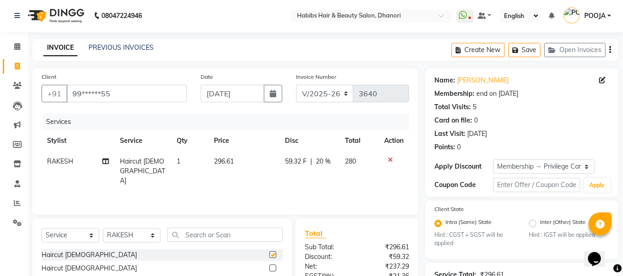
checkbox input "false"
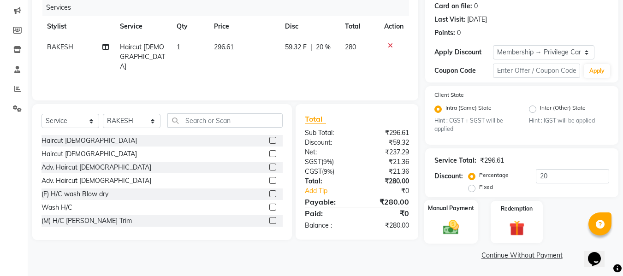
click at [451, 234] on img at bounding box center [451, 228] width 26 height 18
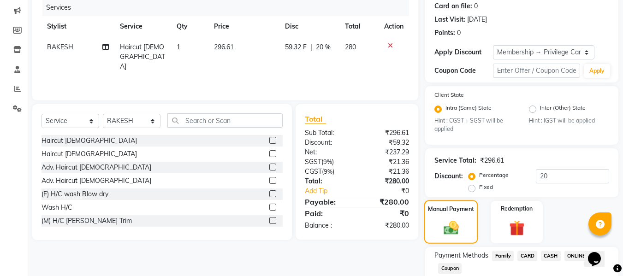
scroll to position [174, 0]
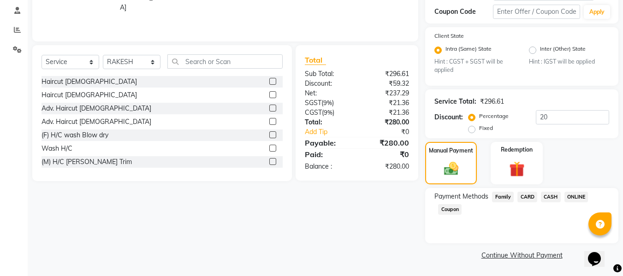
click at [571, 196] on span "ONLINE" at bounding box center [576, 197] width 24 height 11
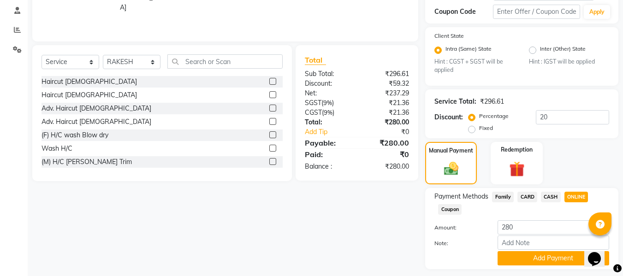
scroll to position [200, 0]
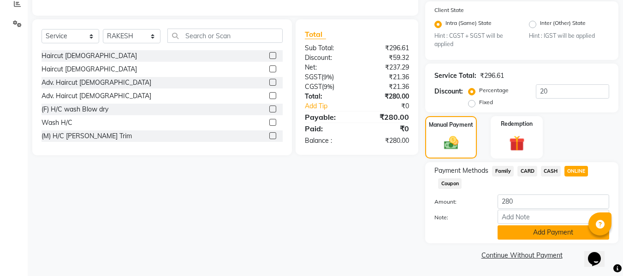
click at [588, 237] on button "Add Payment" at bounding box center [554, 233] width 112 height 14
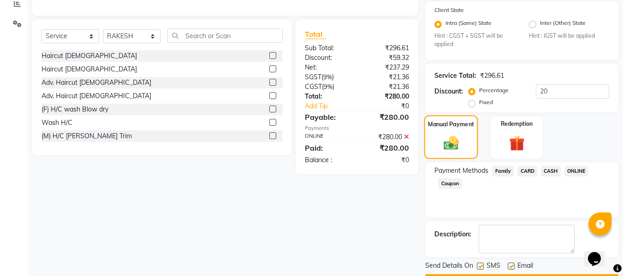
scroll to position [226, 0]
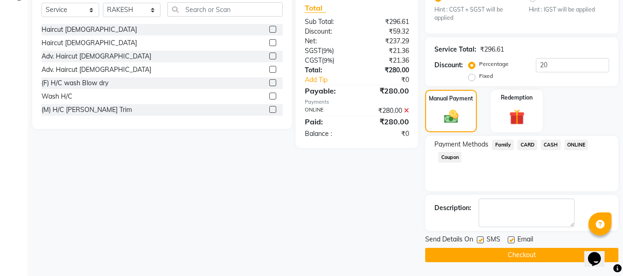
click at [522, 253] on button "Checkout" at bounding box center [521, 255] width 193 height 14
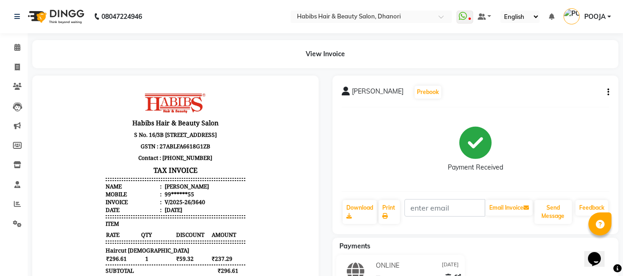
click at [580, 88] on div "[PERSON_NAME] Prebook" at bounding box center [476, 92] width 268 height 15
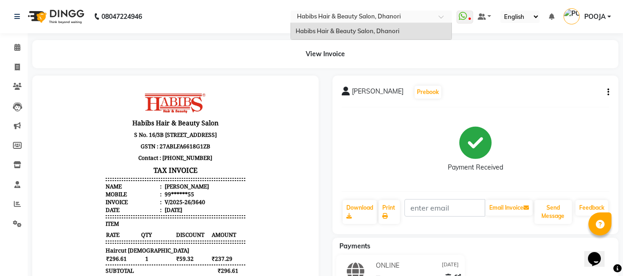
click at [363, 12] on div "Select Location × Habibs Hair & Beauty Salon, Dhanori" at bounding box center [371, 17] width 161 height 12
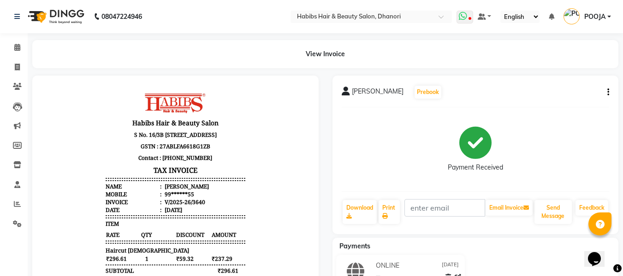
click at [472, 13] on span at bounding box center [465, 17] width 17 height 13
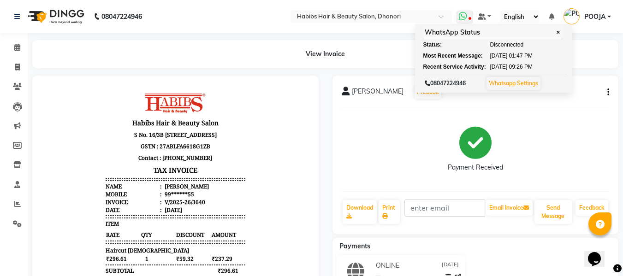
click at [561, 30] on span "✕" at bounding box center [558, 32] width 8 height 7
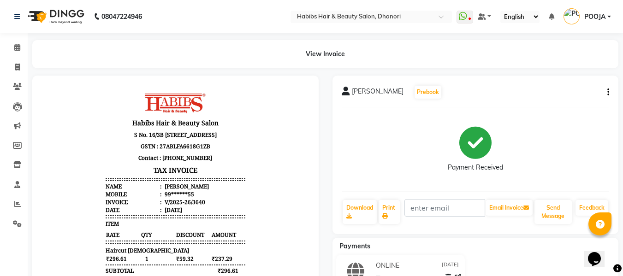
click at [609, 14] on link "POOJA" at bounding box center [587, 16] width 47 height 15
click at [441, 15] on span at bounding box center [445, 19] width 12 height 9
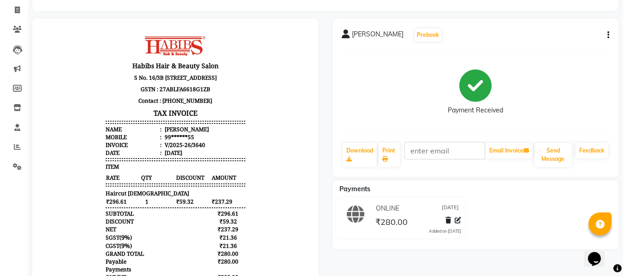
scroll to position [48, 0]
